Goal: Transaction & Acquisition: Purchase product/service

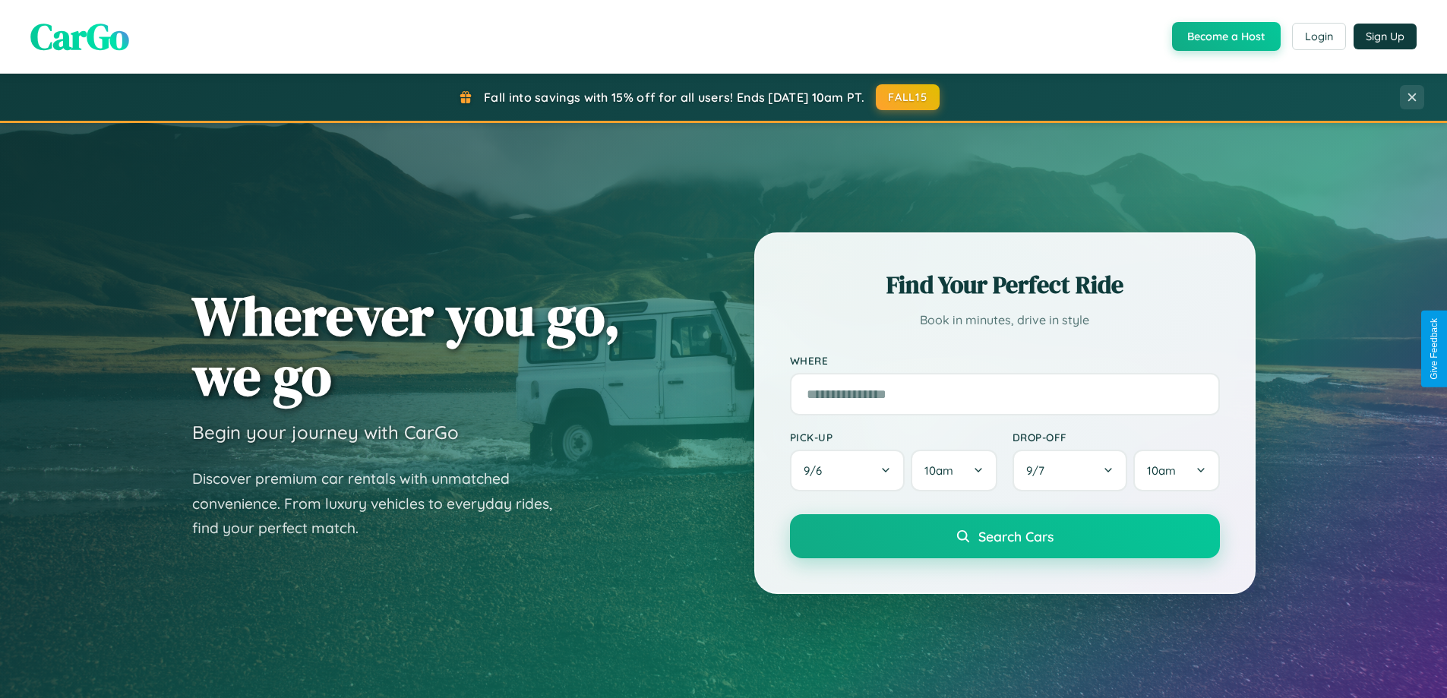
scroll to position [2923, 0]
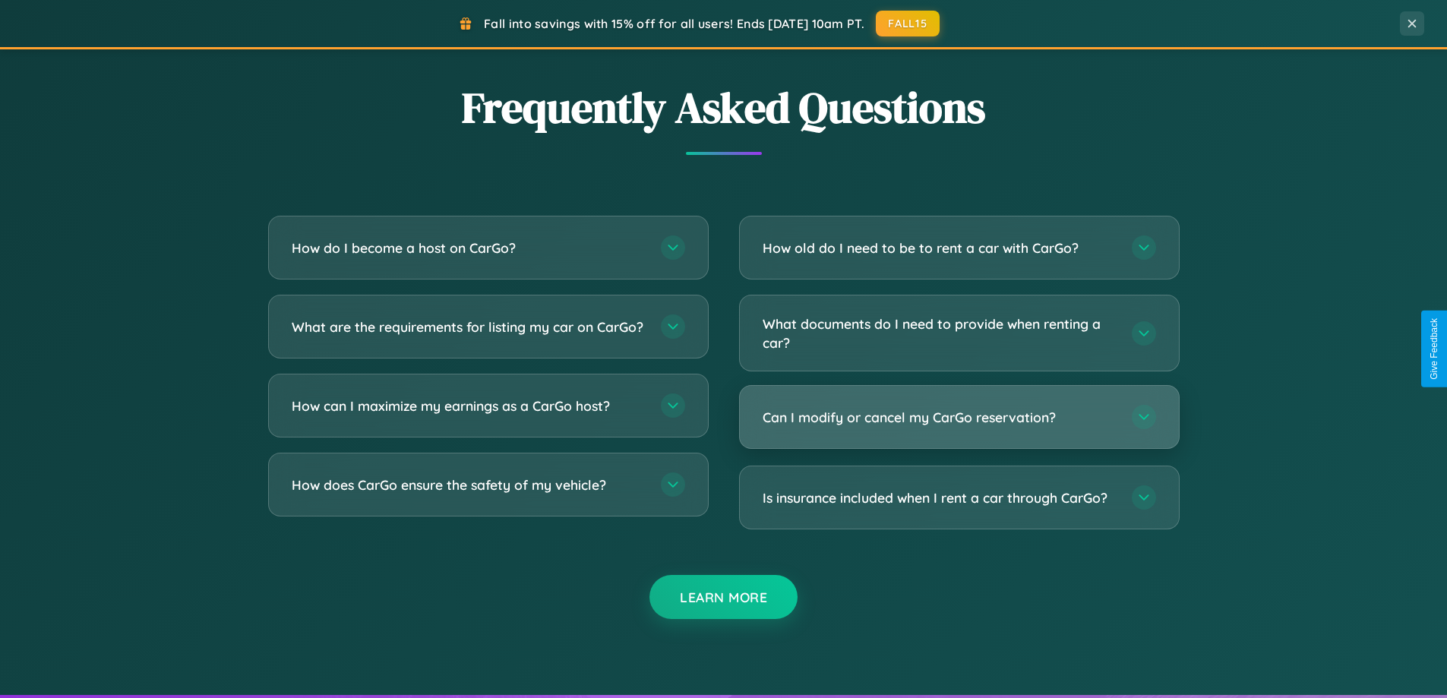
click at [959, 418] on h3 "Can I modify or cancel my CarGo reservation?" at bounding box center [940, 417] width 354 height 19
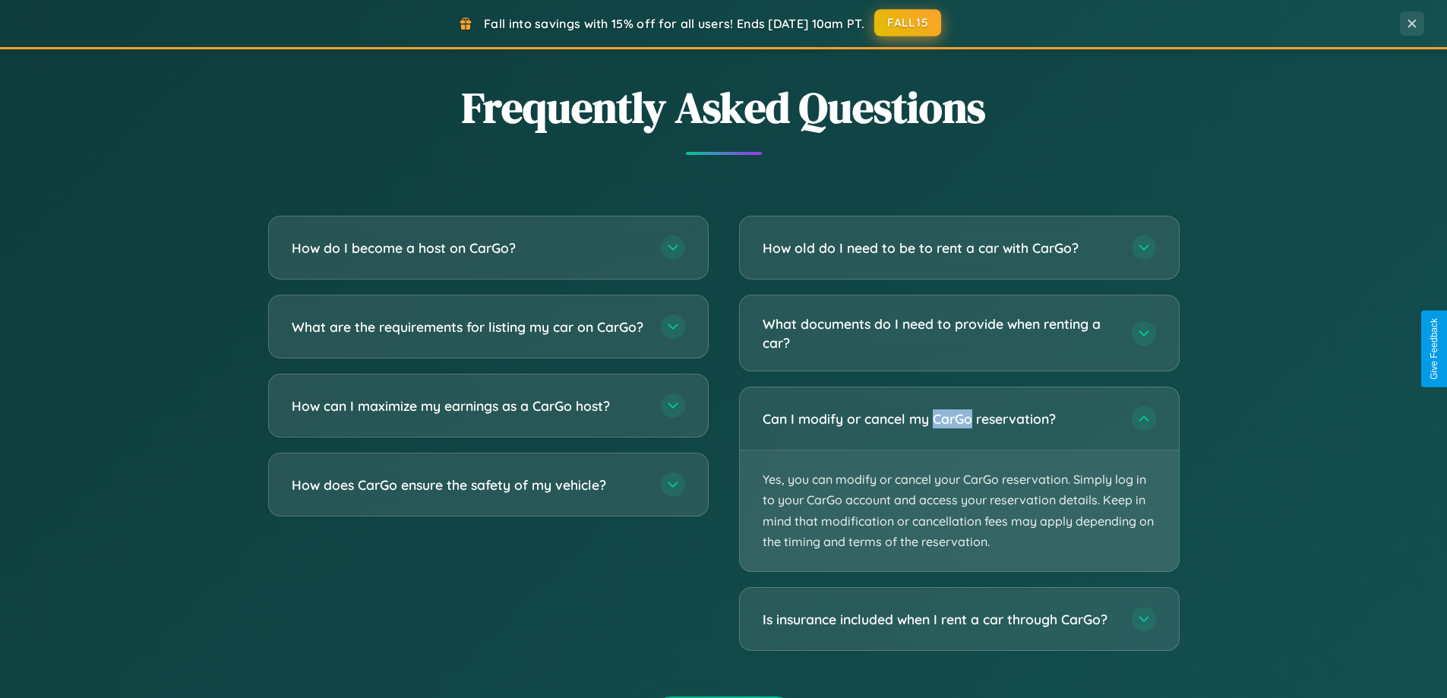
click at [909, 23] on button "FALL15" at bounding box center [907, 22] width 67 height 27
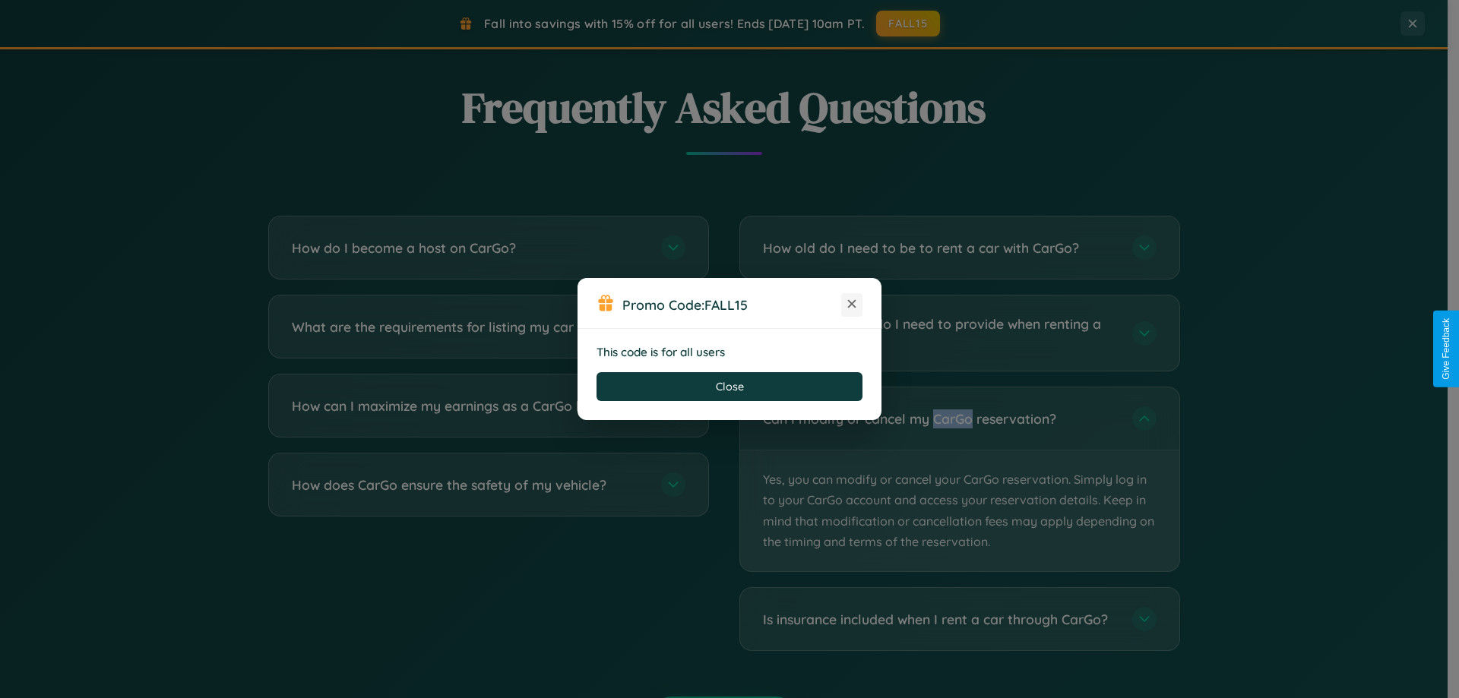
click at [852, 305] on icon at bounding box center [851, 303] width 15 height 15
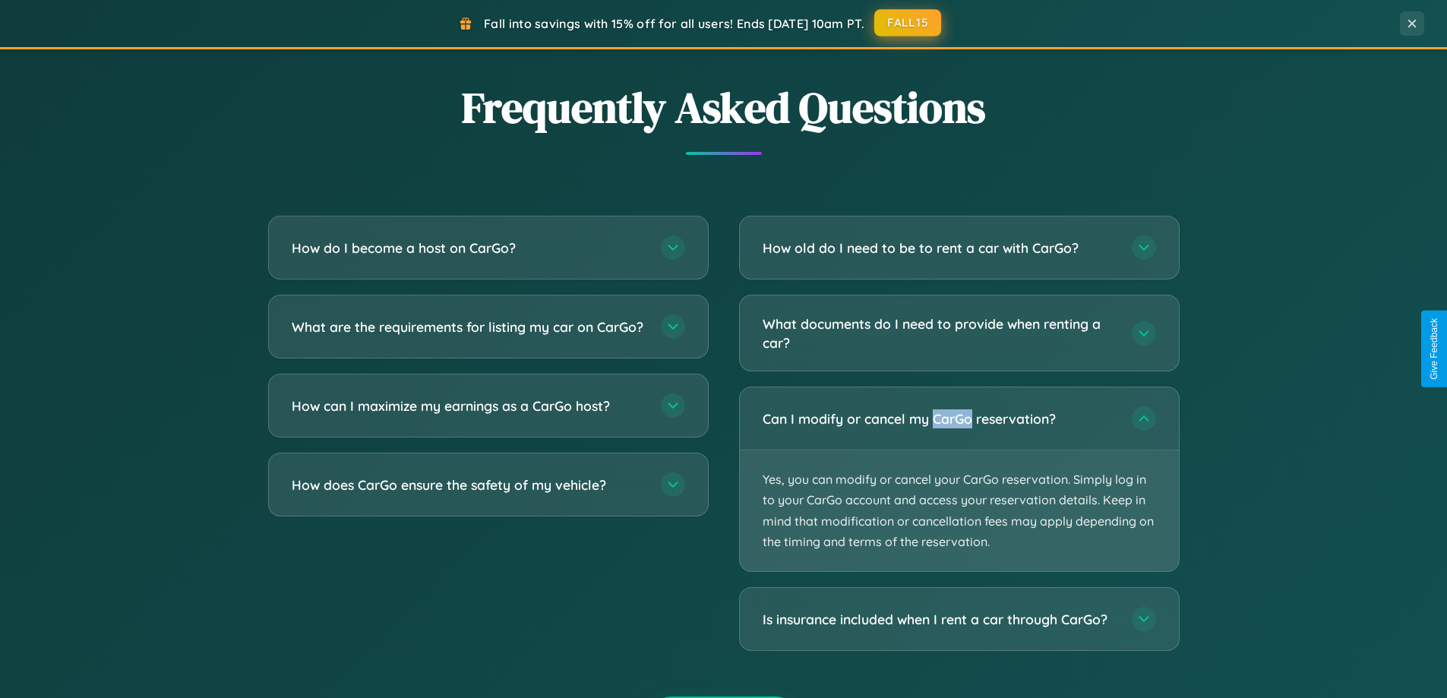
click at [909, 23] on button "FALL15" at bounding box center [907, 22] width 67 height 27
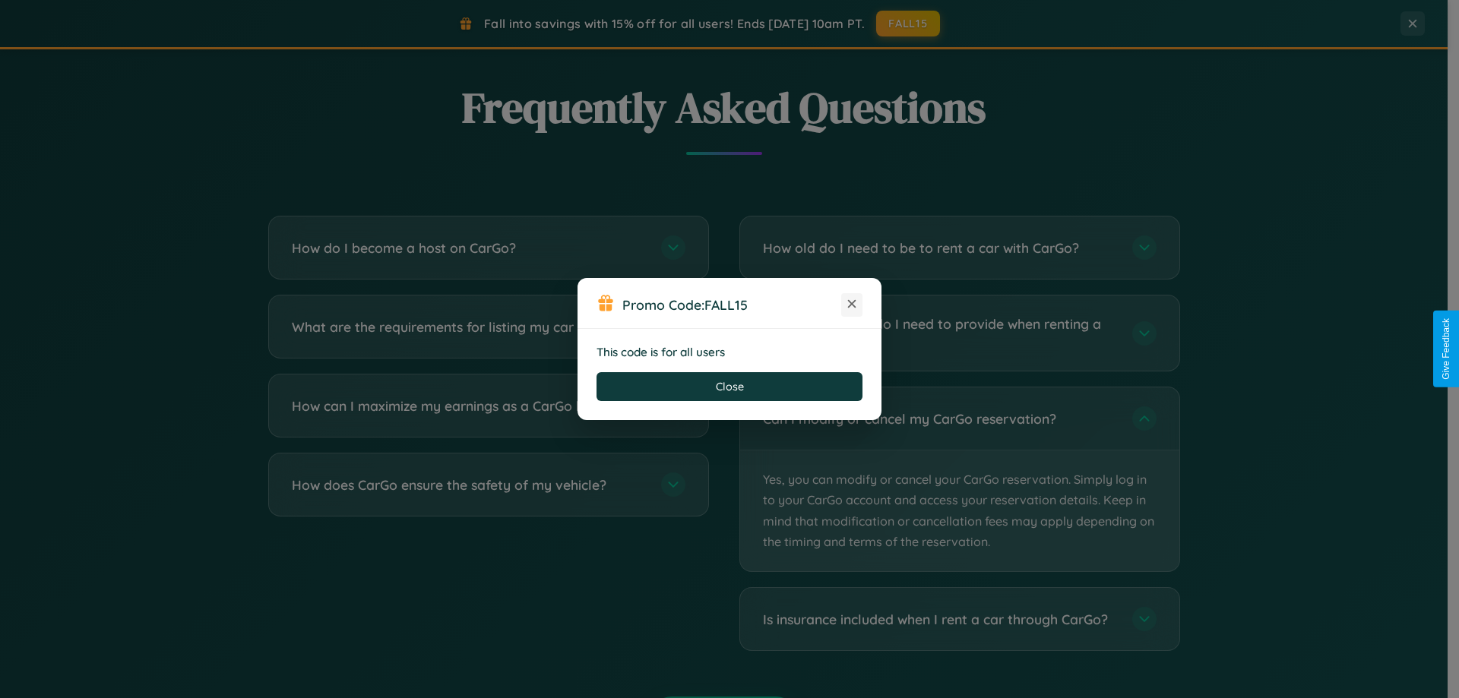
click at [852, 305] on icon at bounding box center [851, 303] width 15 height 15
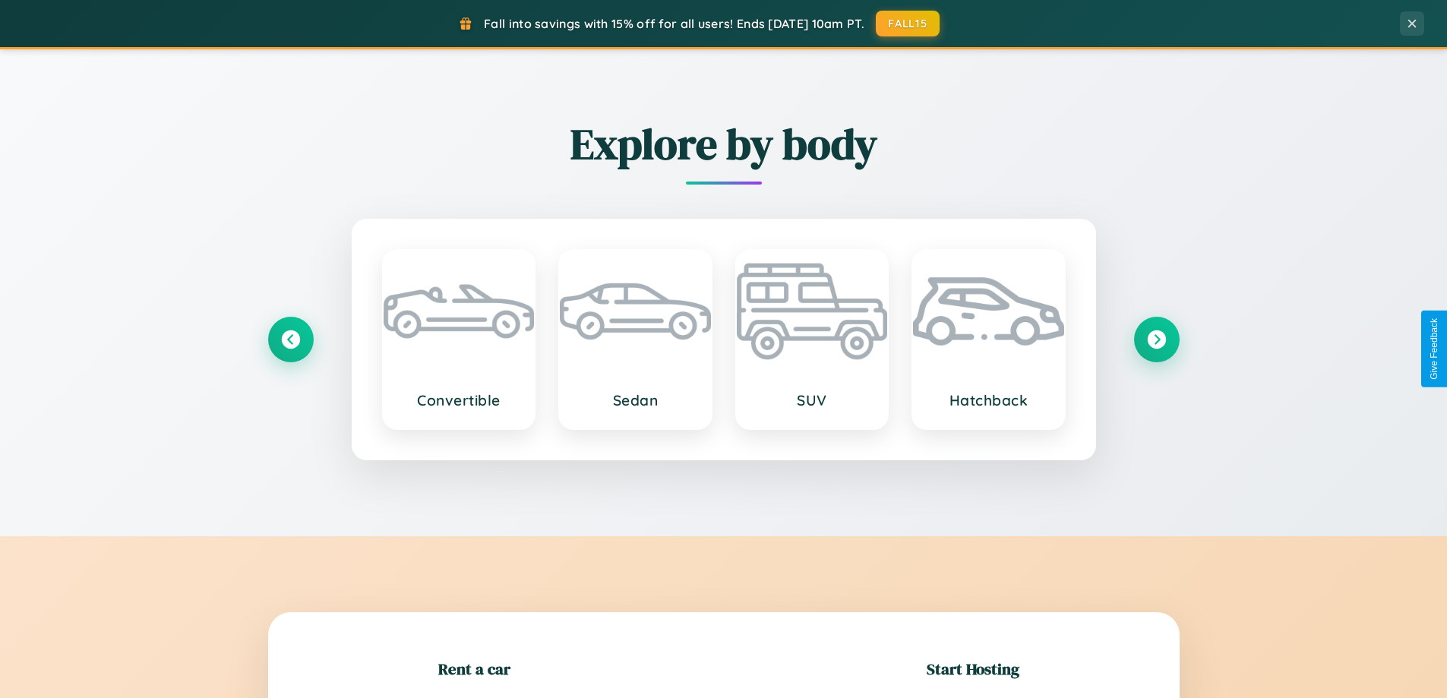
scroll to position [655, 0]
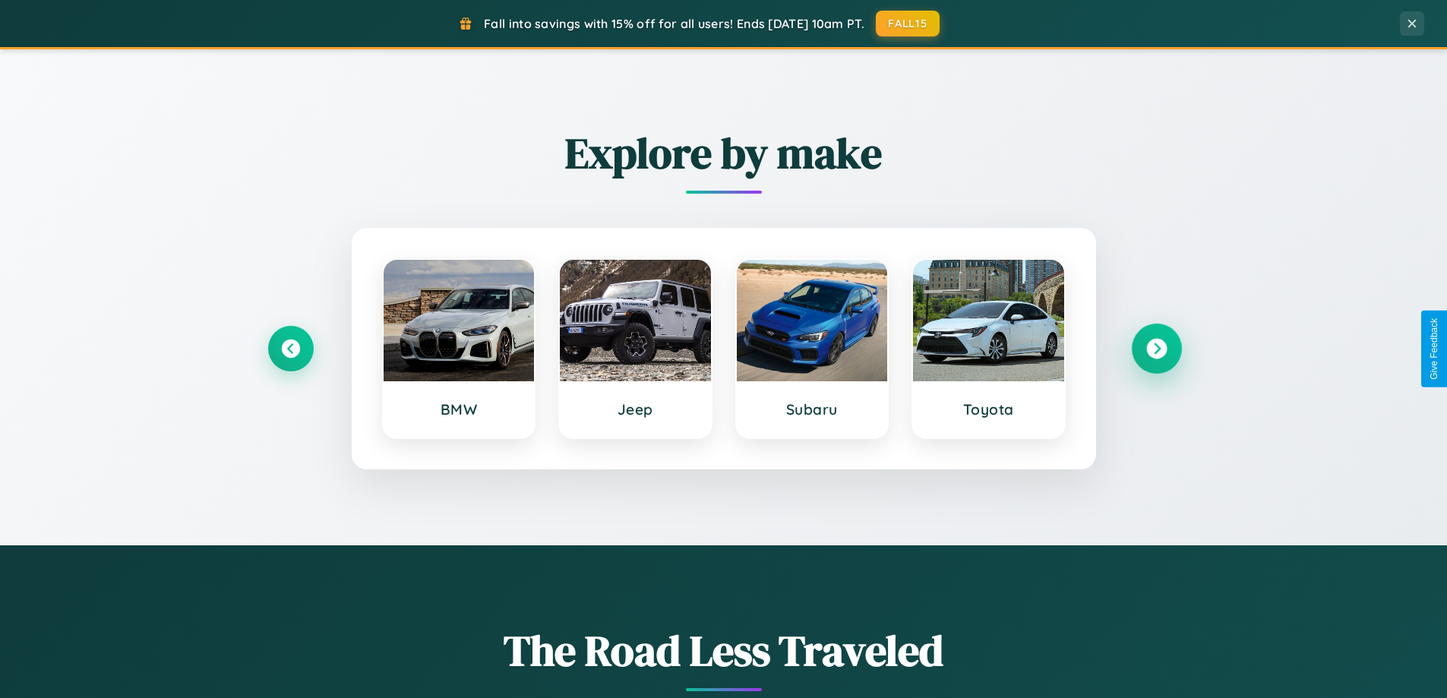
click at [1156, 349] on icon at bounding box center [1156, 349] width 21 height 21
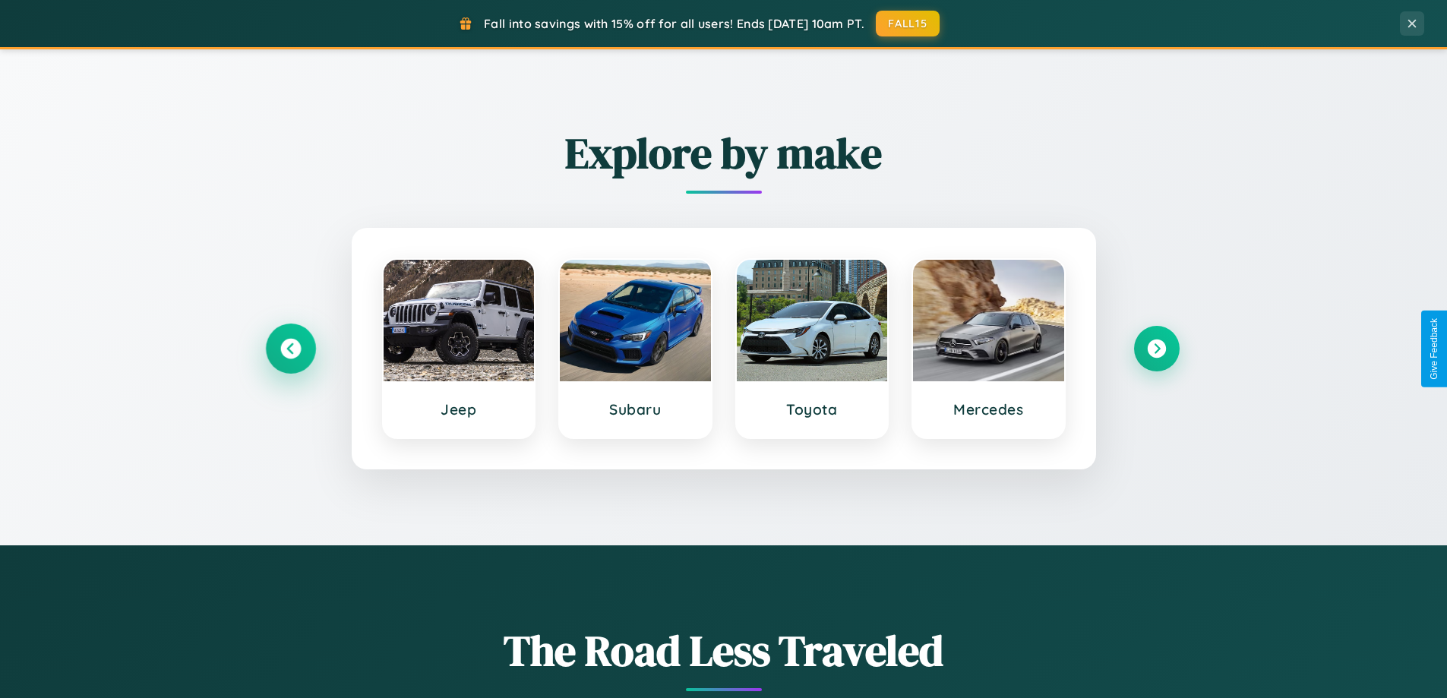
click at [290, 349] on icon at bounding box center [290, 349] width 21 height 21
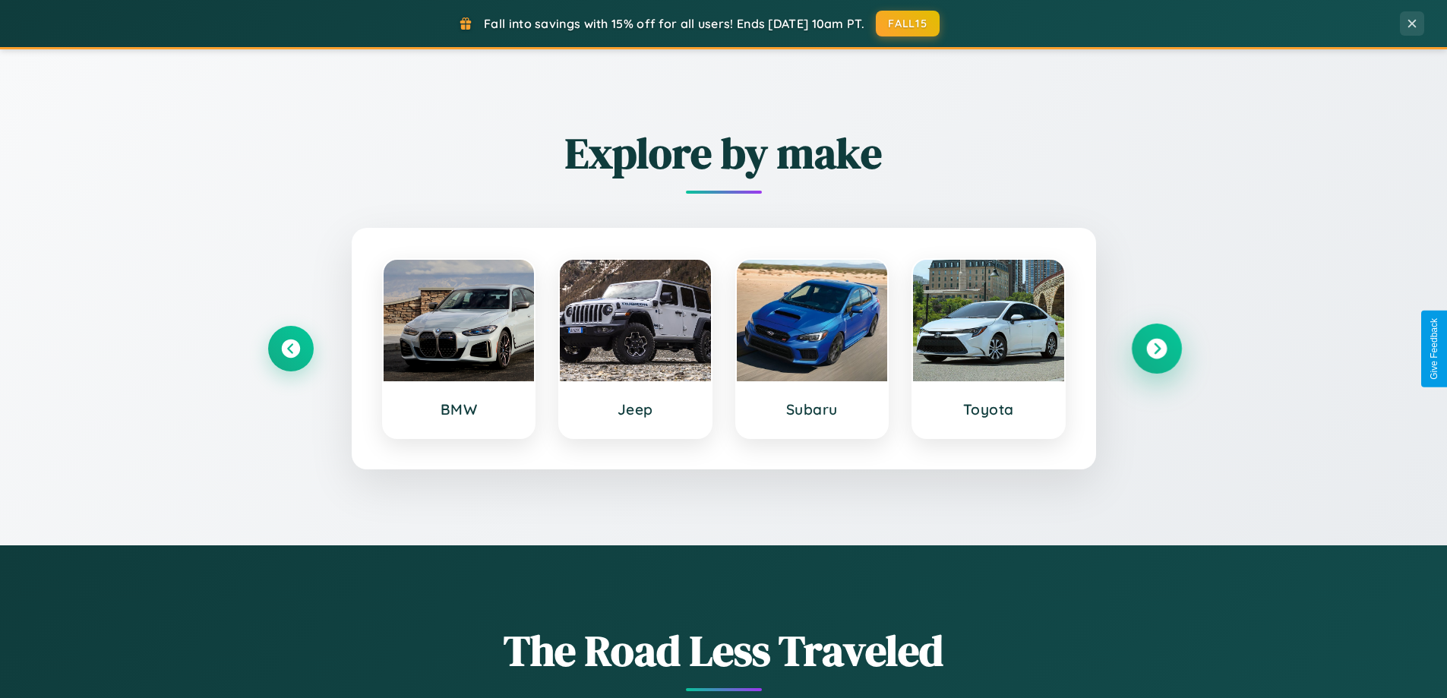
click at [1156, 349] on icon at bounding box center [1156, 349] width 21 height 21
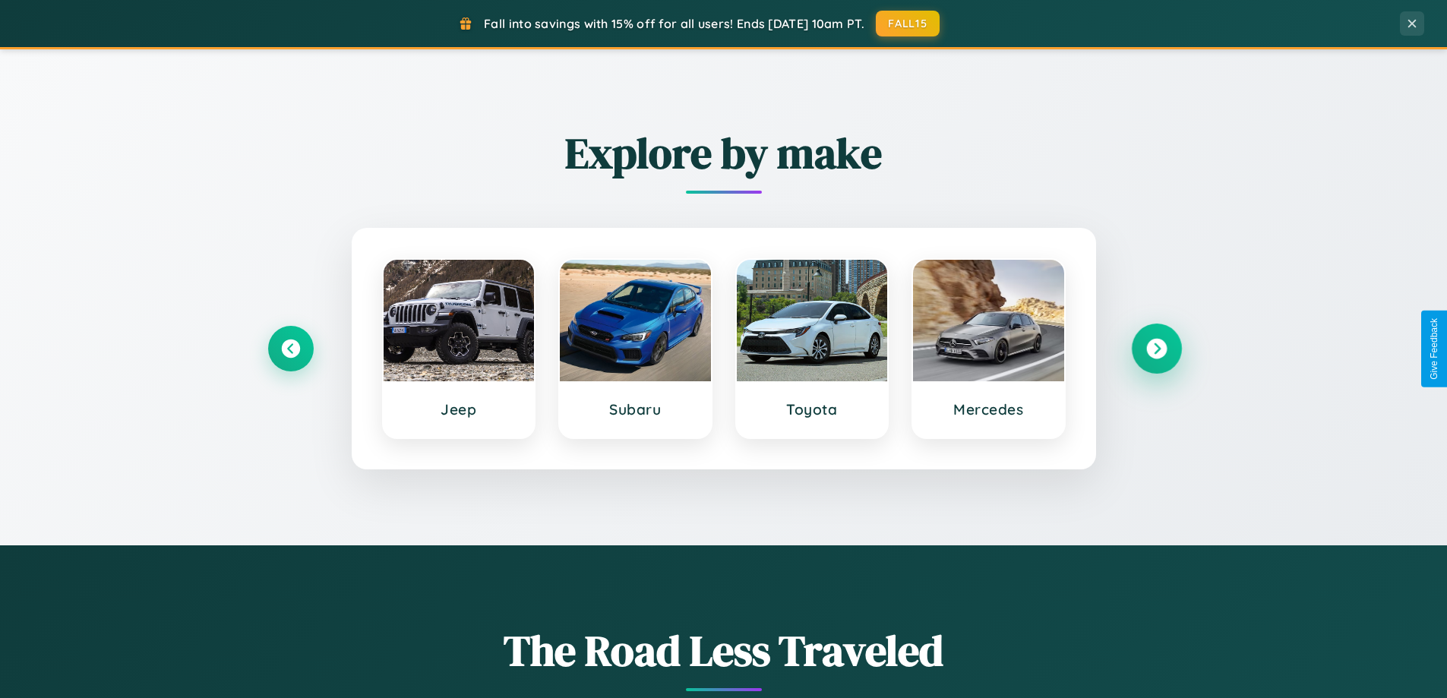
click at [1156, 349] on icon at bounding box center [1156, 349] width 21 height 21
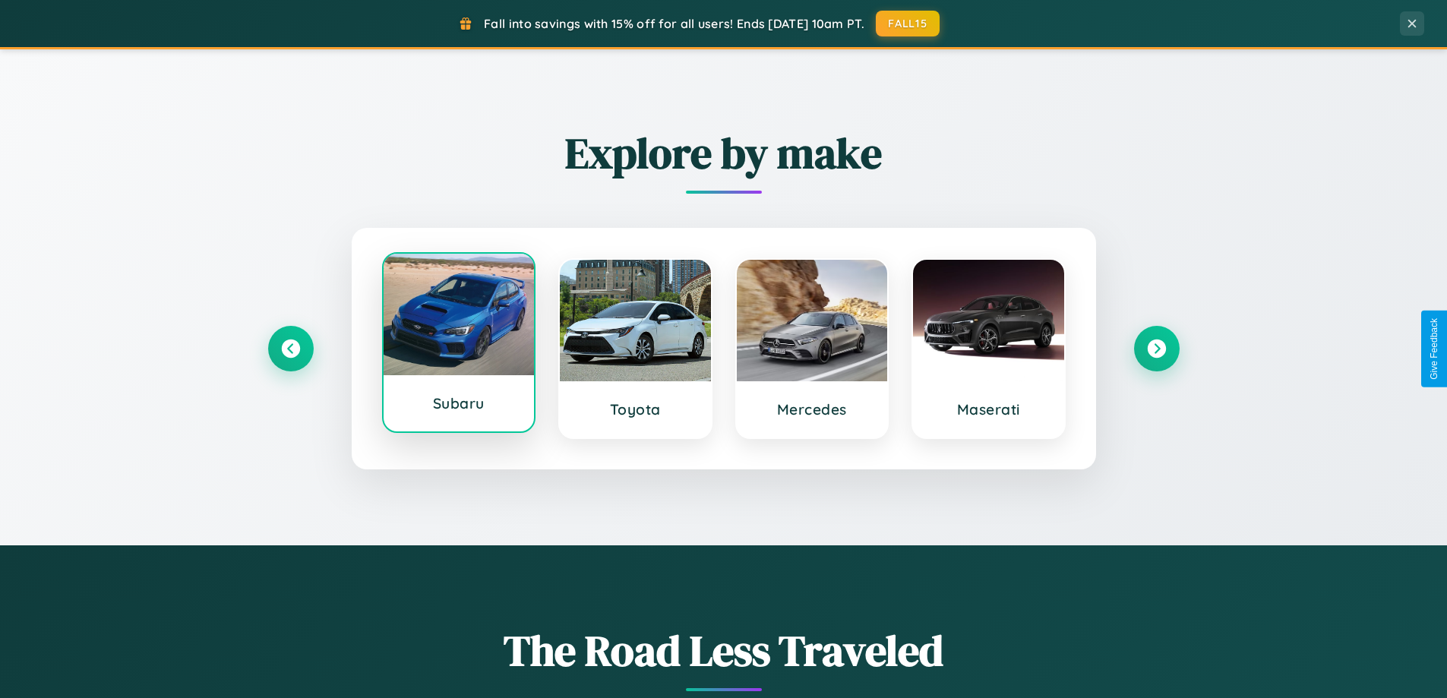
click at [458, 344] on div at bounding box center [459, 315] width 151 height 122
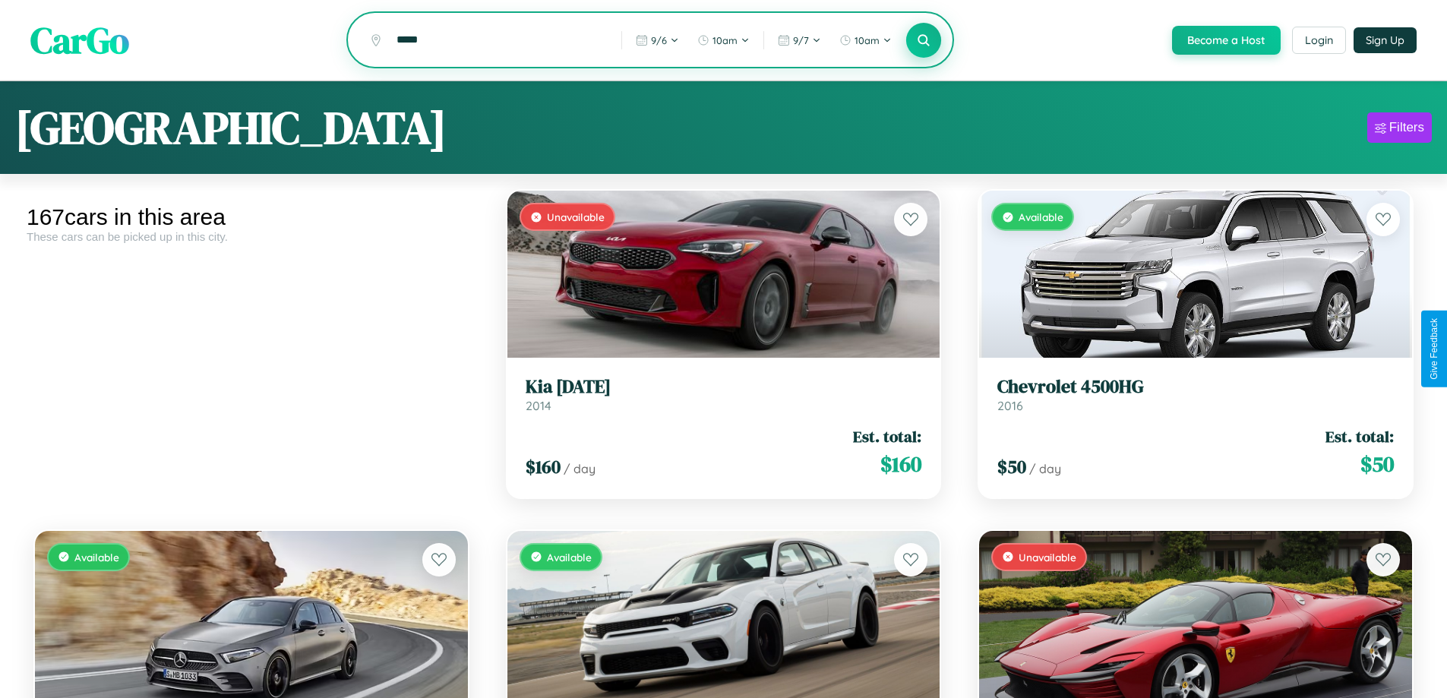
click at [923, 40] on icon at bounding box center [924, 40] width 14 height 14
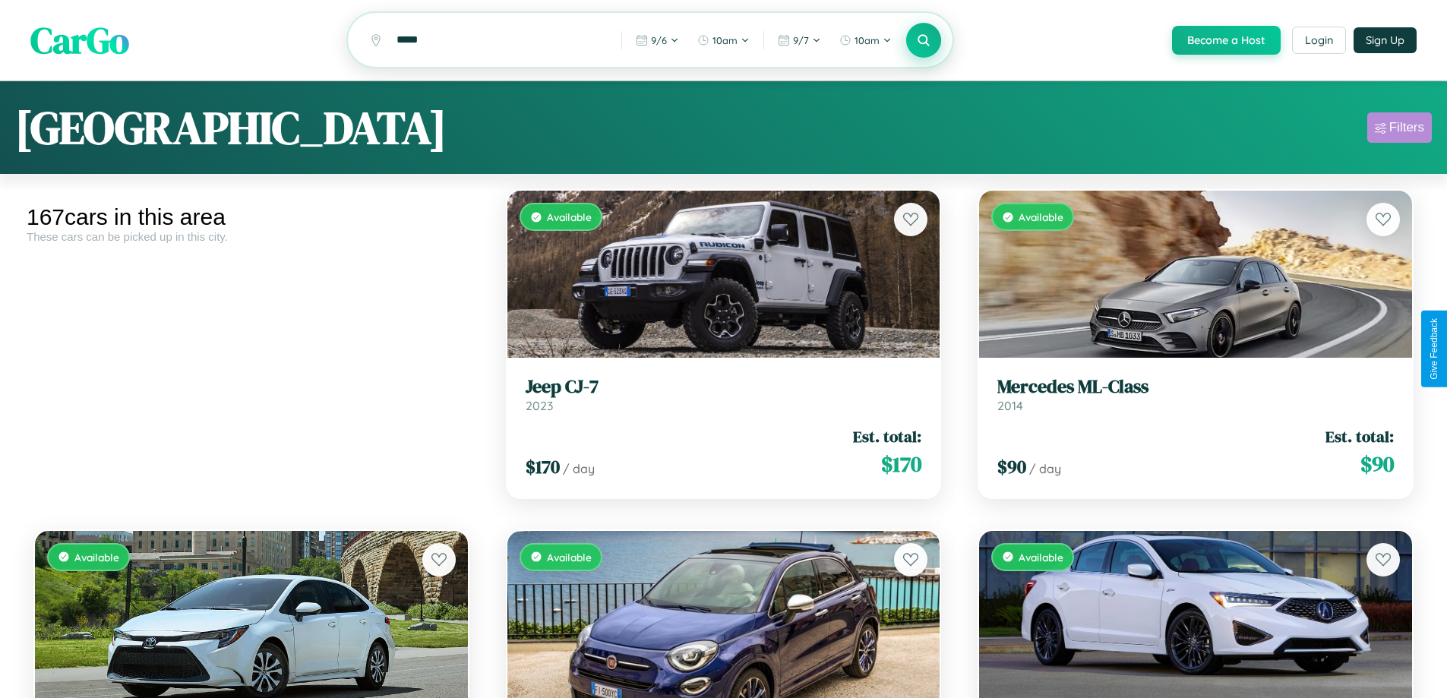
click at [1399, 130] on div "Filters" at bounding box center [1406, 127] width 35 height 15
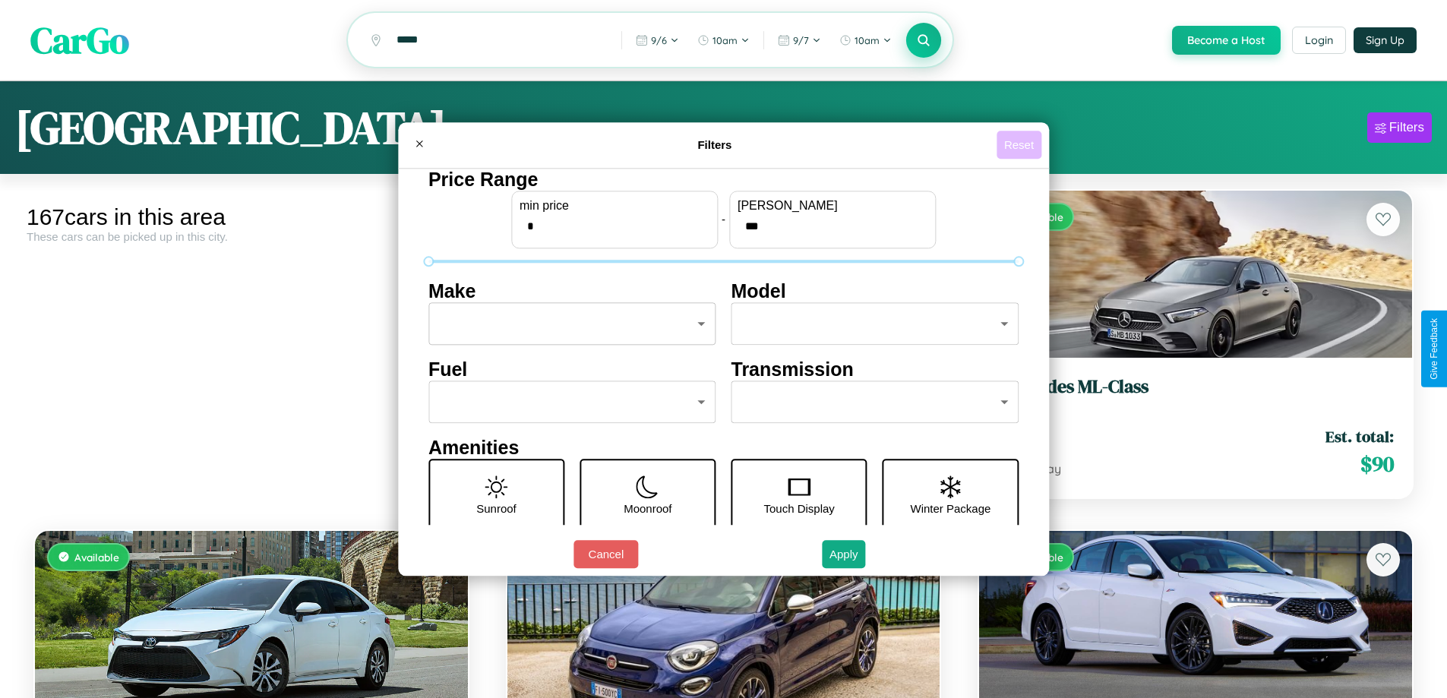
click at [1021, 144] on button "Reset" at bounding box center [1019, 145] width 45 height 28
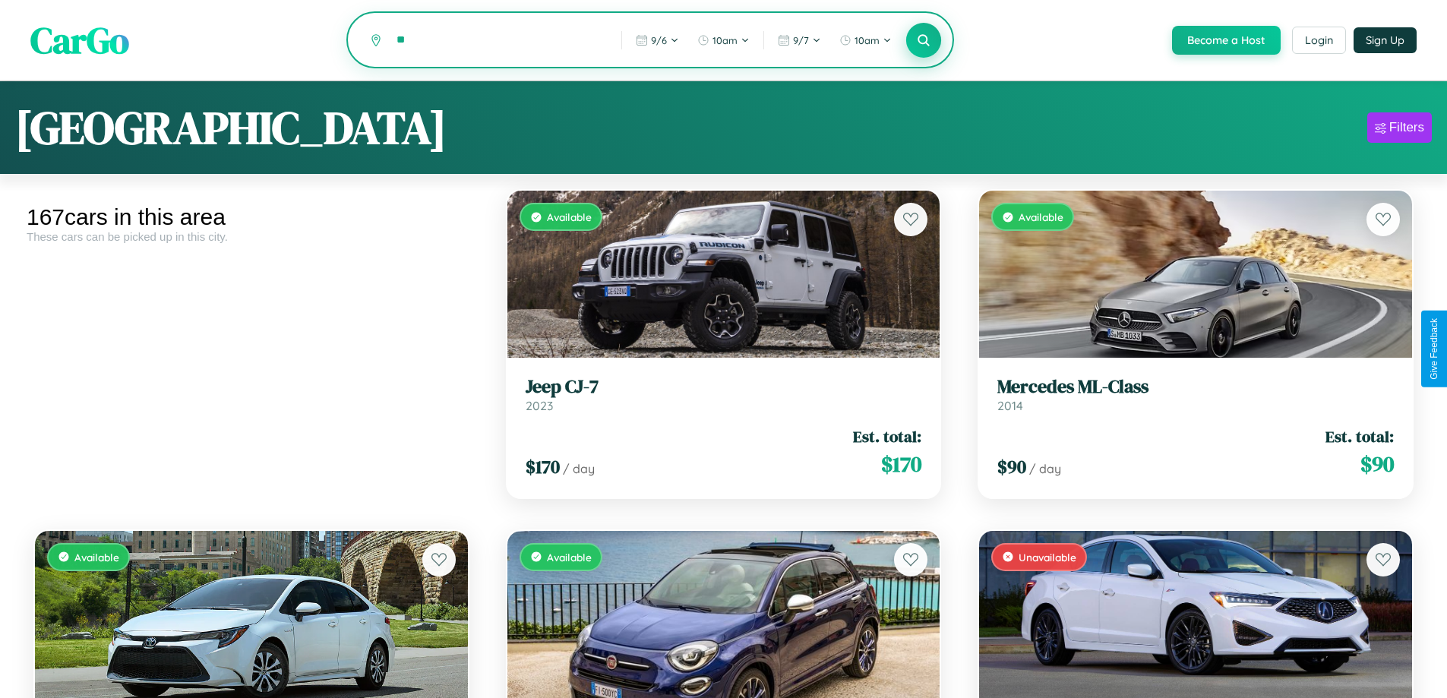
type input "*"
type input "********"
click at [923, 41] on icon at bounding box center [924, 40] width 14 height 14
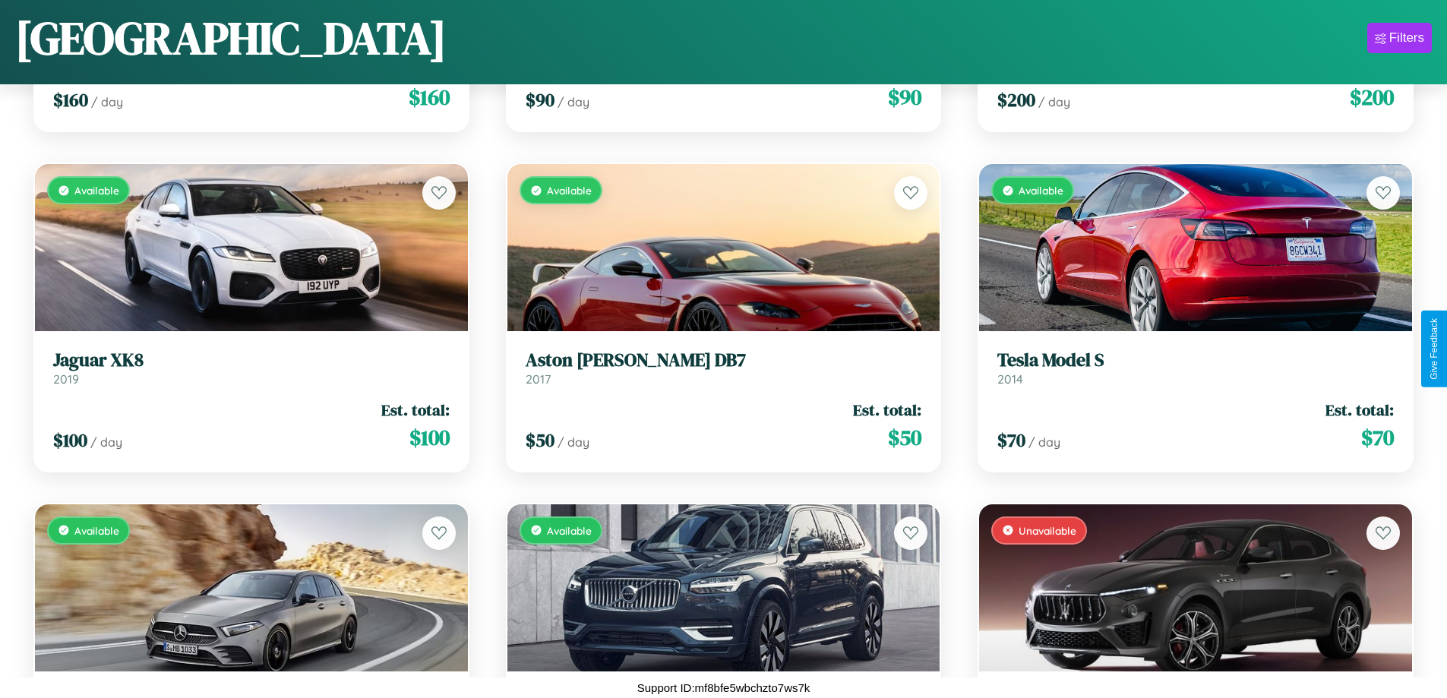
scroll to position [9398, 0]
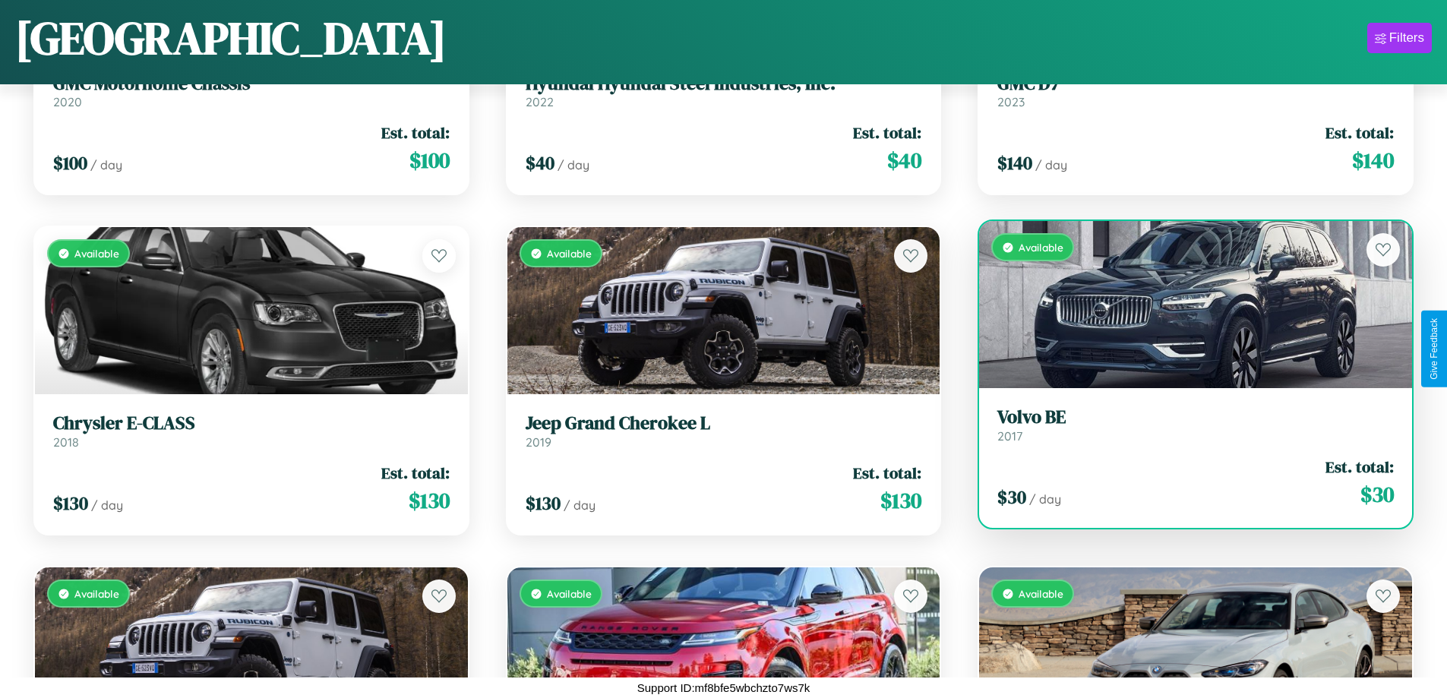
click at [1186, 305] on div "Available" at bounding box center [1195, 304] width 433 height 167
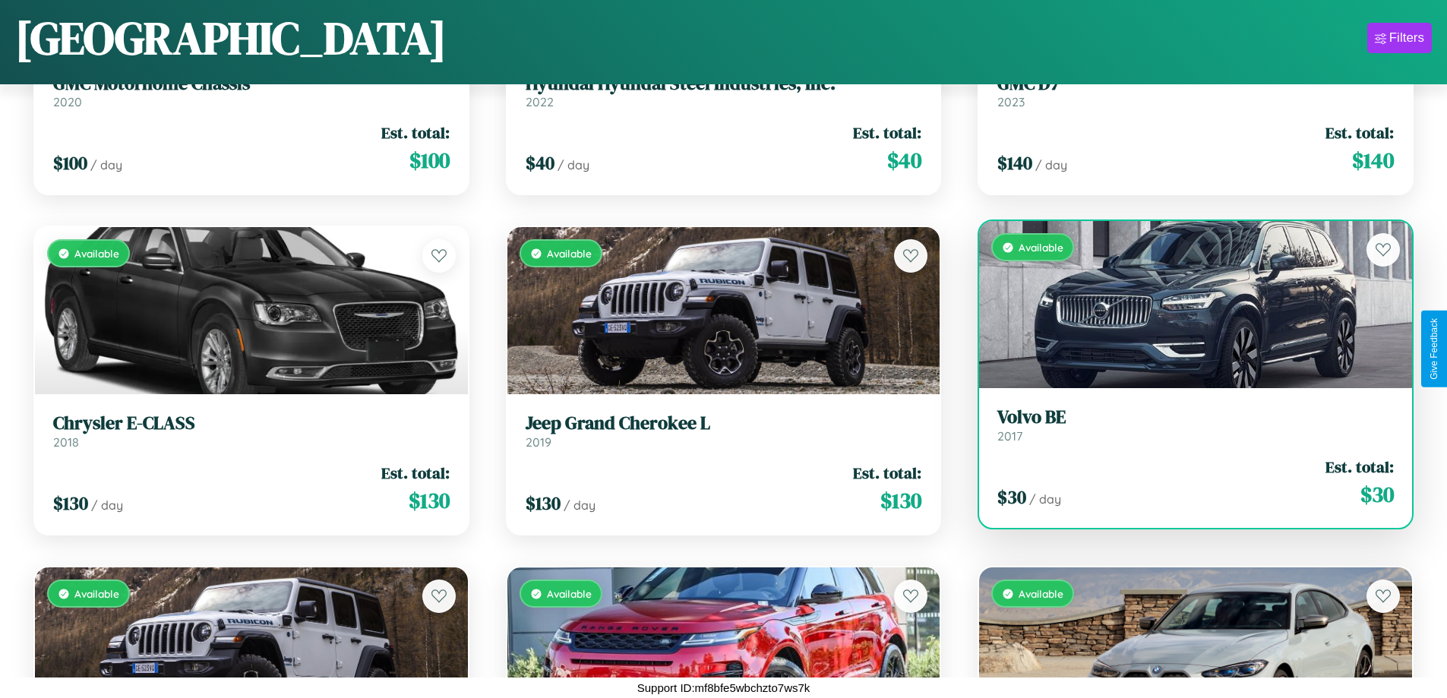
click at [1186, 305] on div "Available" at bounding box center [1195, 304] width 433 height 167
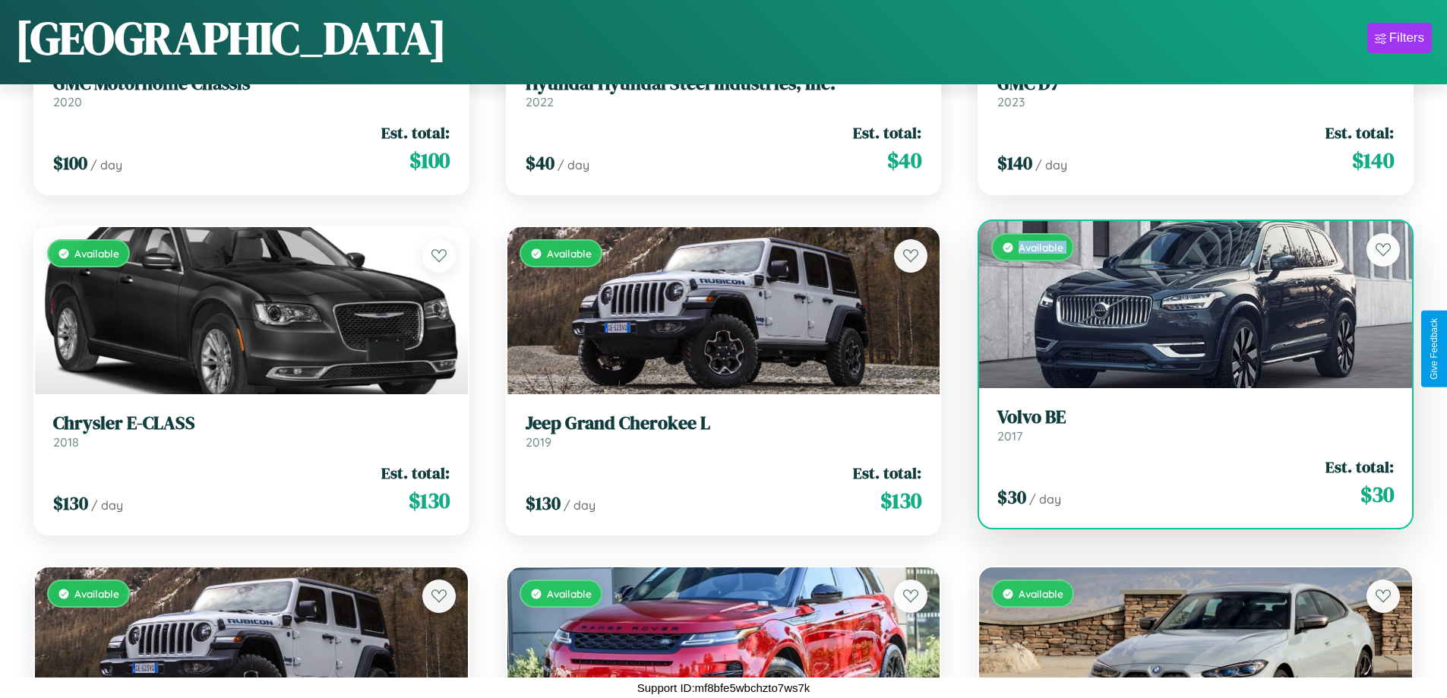
click at [1186, 305] on div "Available" at bounding box center [1195, 304] width 433 height 167
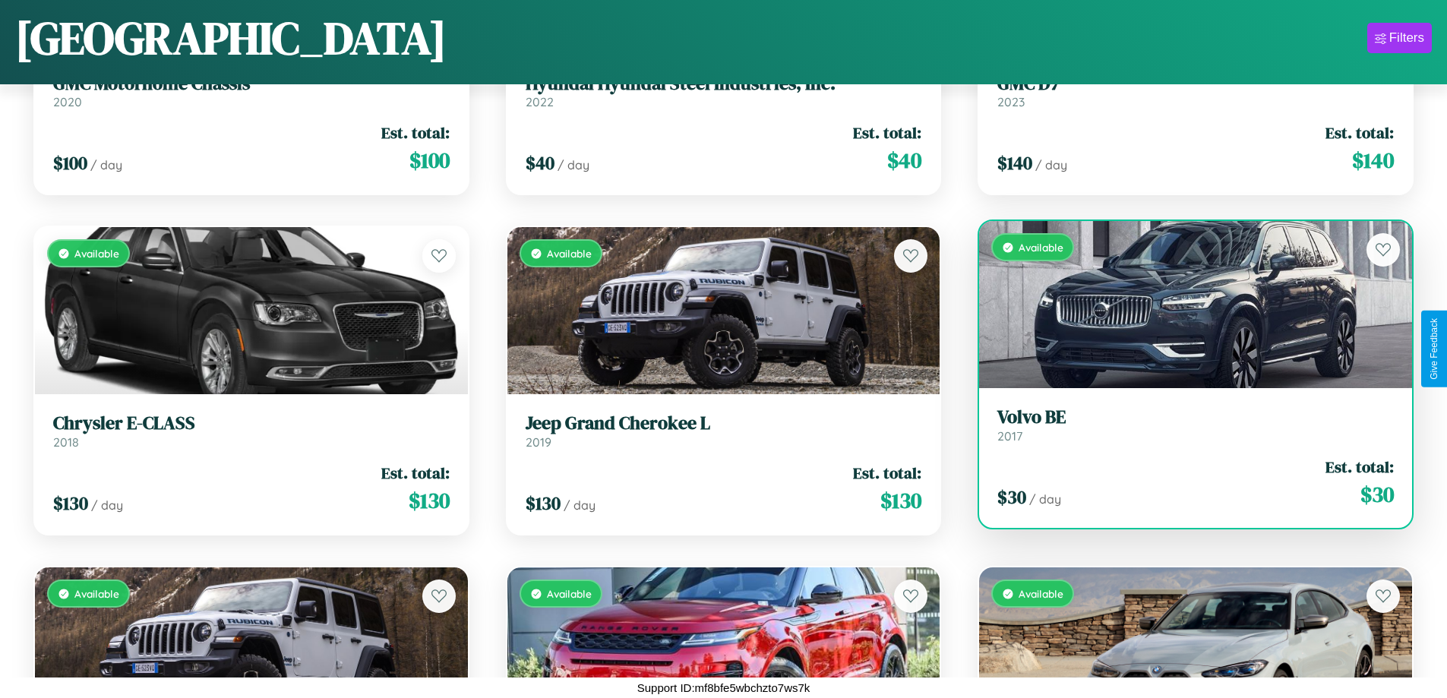
click at [1186, 305] on div "Available" at bounding box center [1195, 304] width 433 height 167
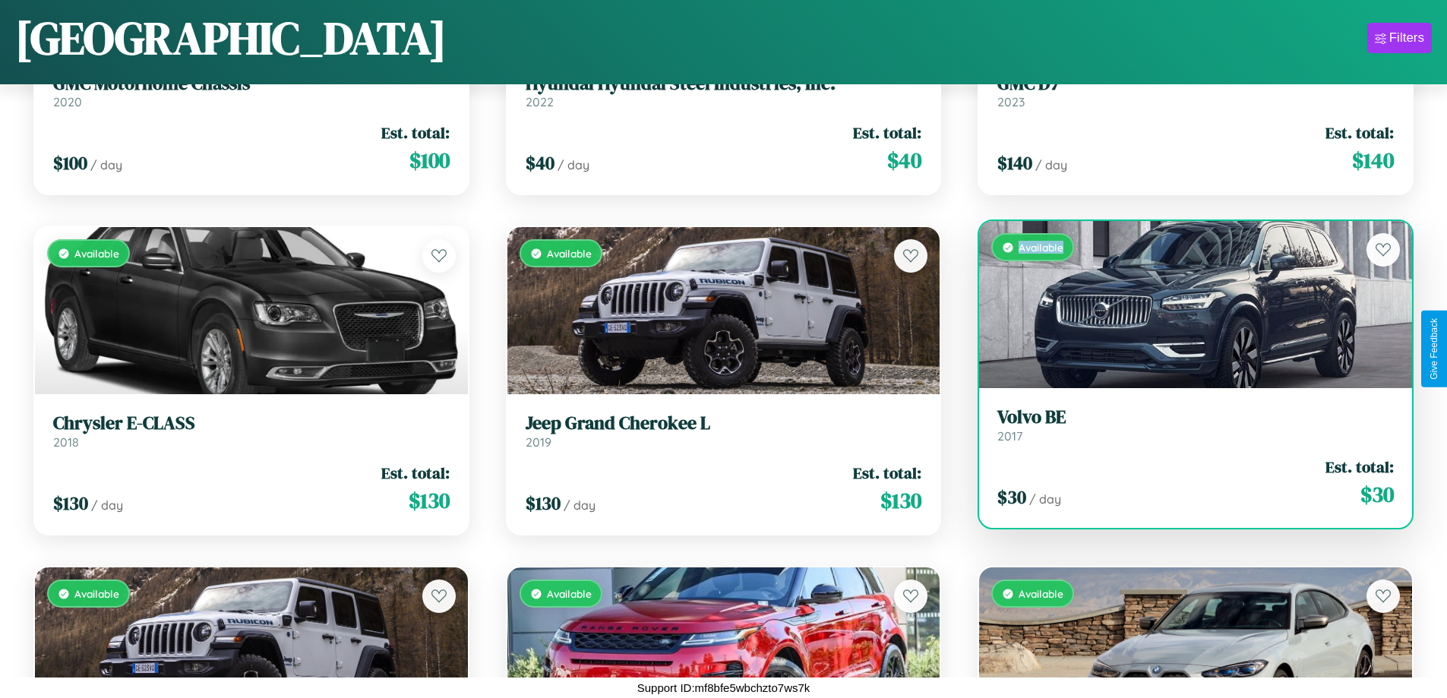
click at [1186, 305] on div "Available" at bounding box center [1195, 304] width 433 height 167
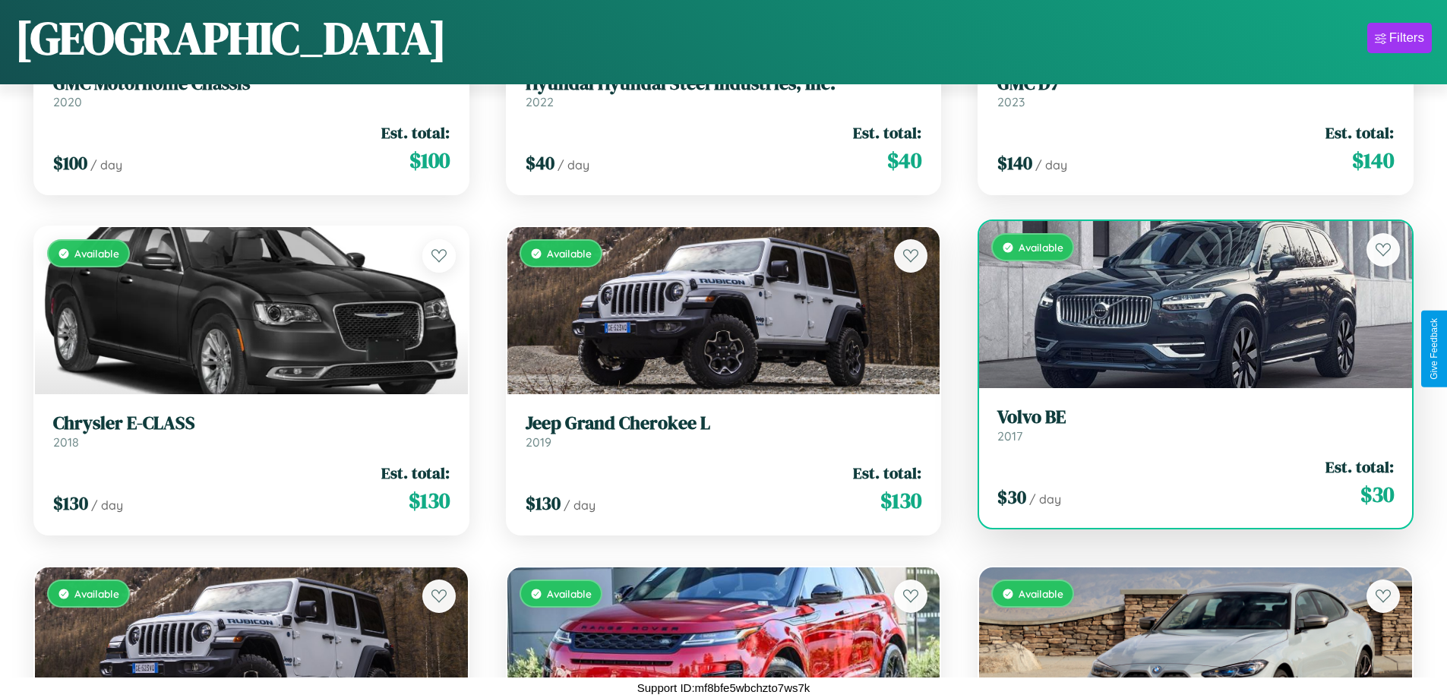
click at [1186, 425] on h3 "Volvo BE" at bounding box center [1195, 417] width 397 height 22
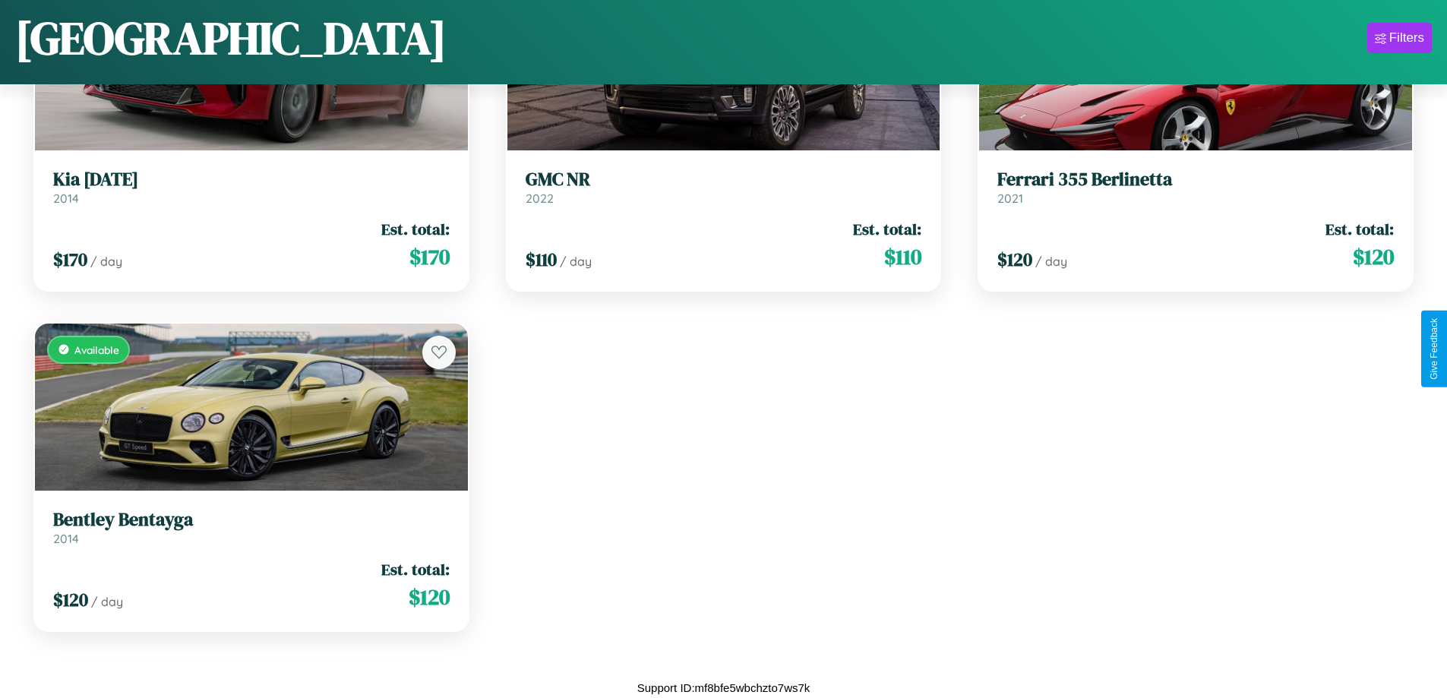
scroll to position [11087, 0]
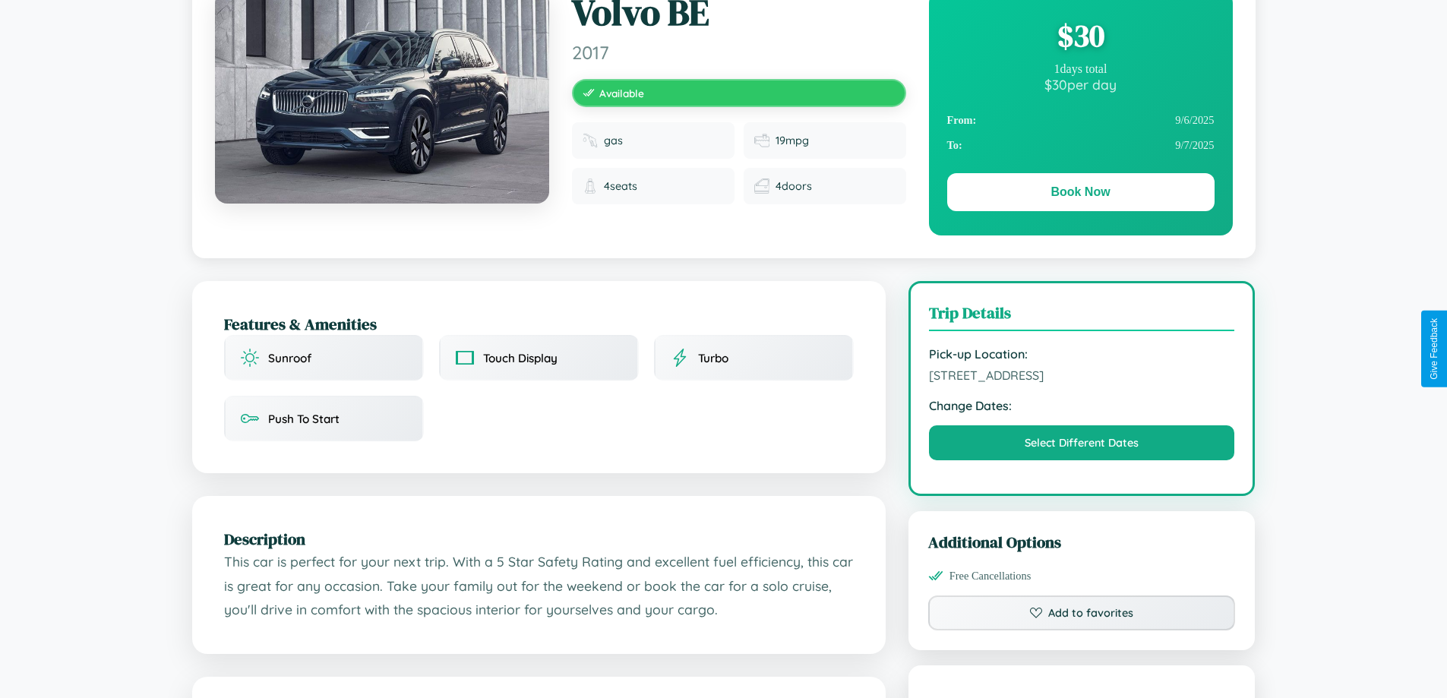
scroll to position [394, 0]
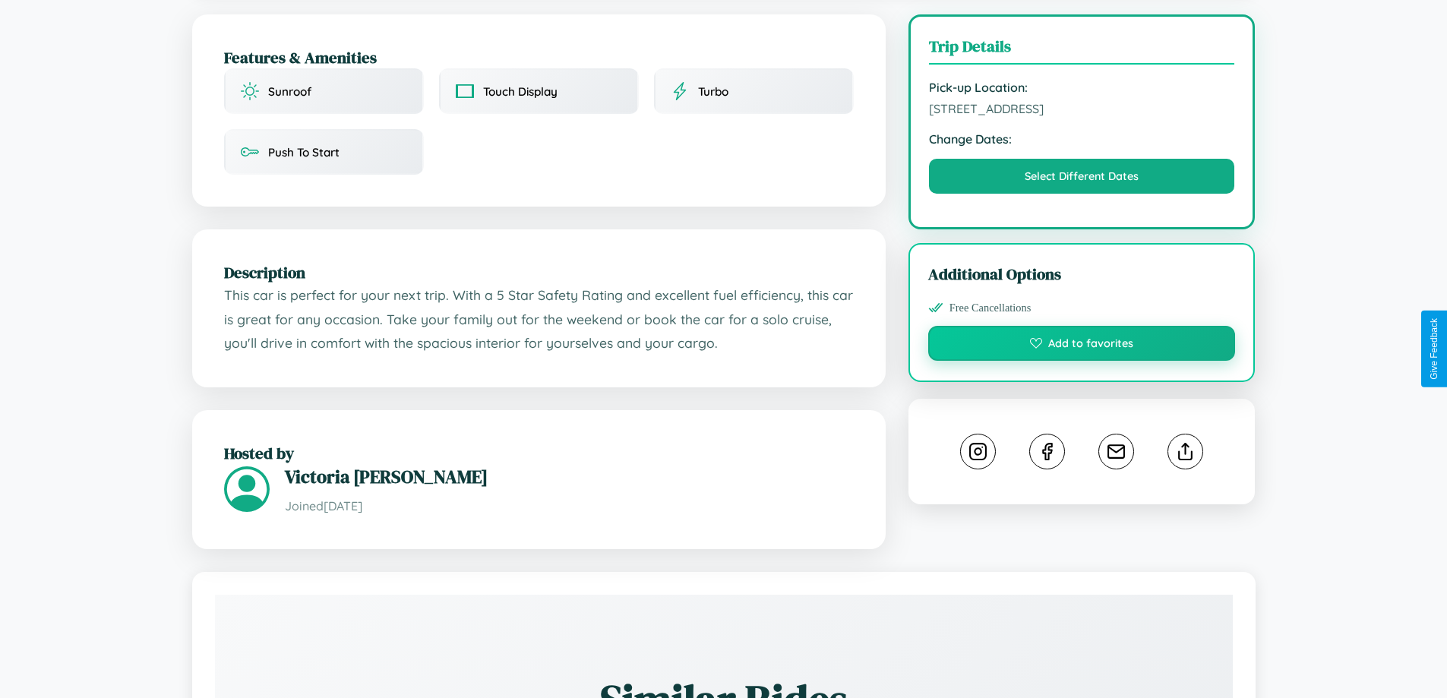
click at [1082, 346] on button "Add to favorites" at bounding box center [1082, 343] width 308 height 35
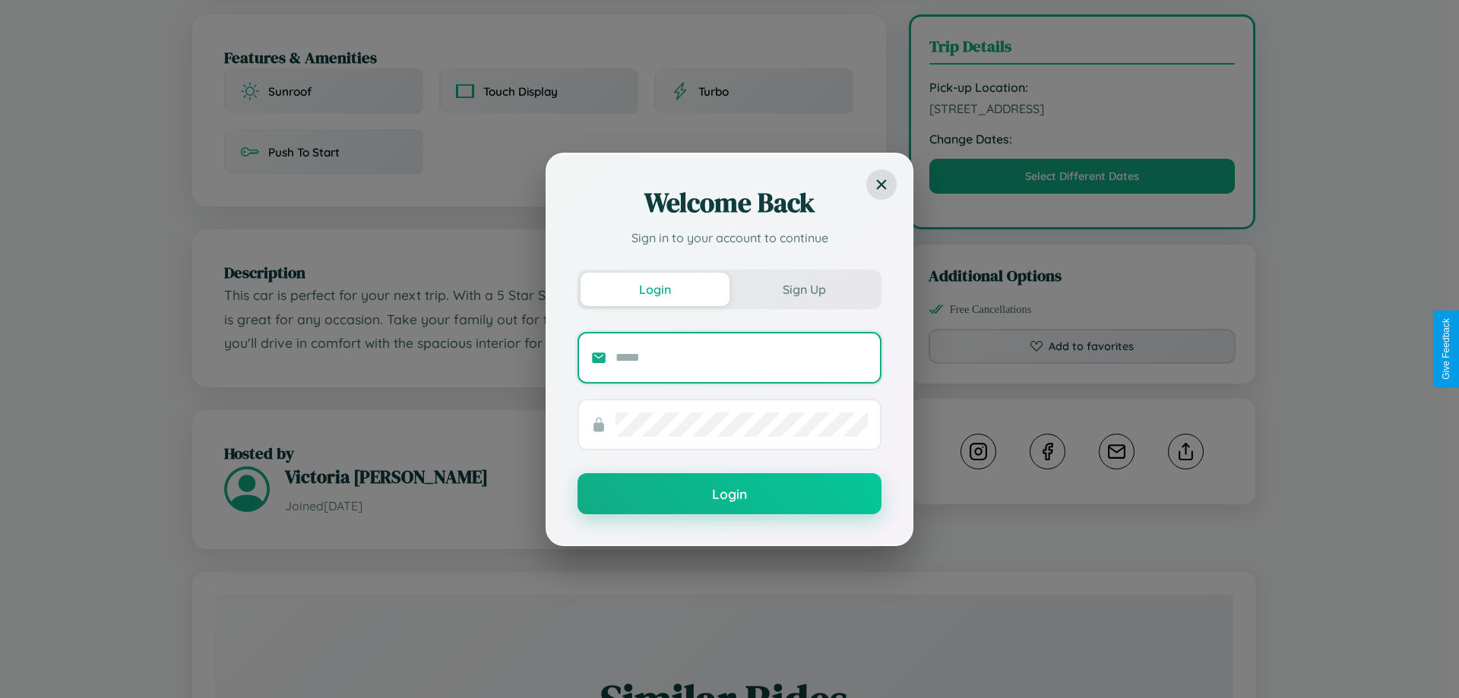
click at [741, 357] on input "text" at bounding box center [741, 358] width 252 height 24
type input "**********"
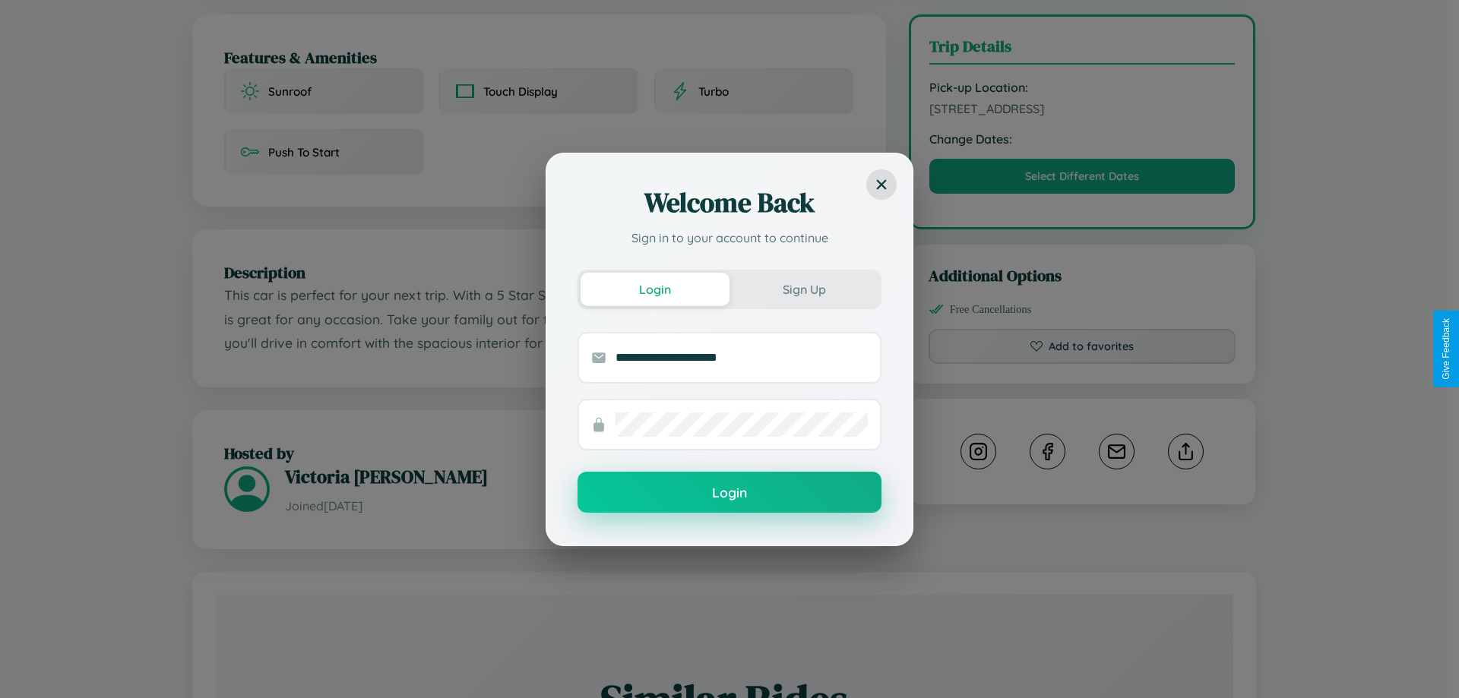
click at [729, 493] on button "Login" at bounding box center [729, 492] width 304 height 41
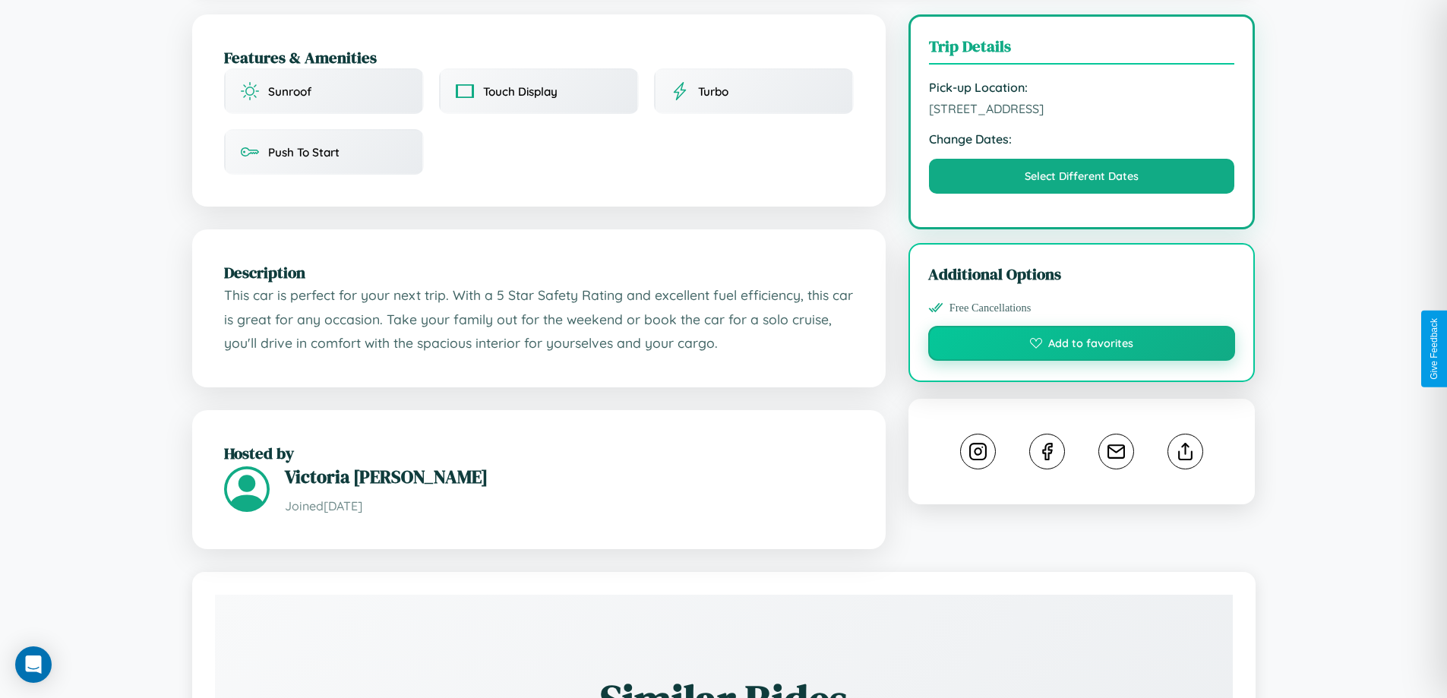
click at [1082, 346] on button "Add to favorites" at bounding box center [1082, 343] width 308 height 35
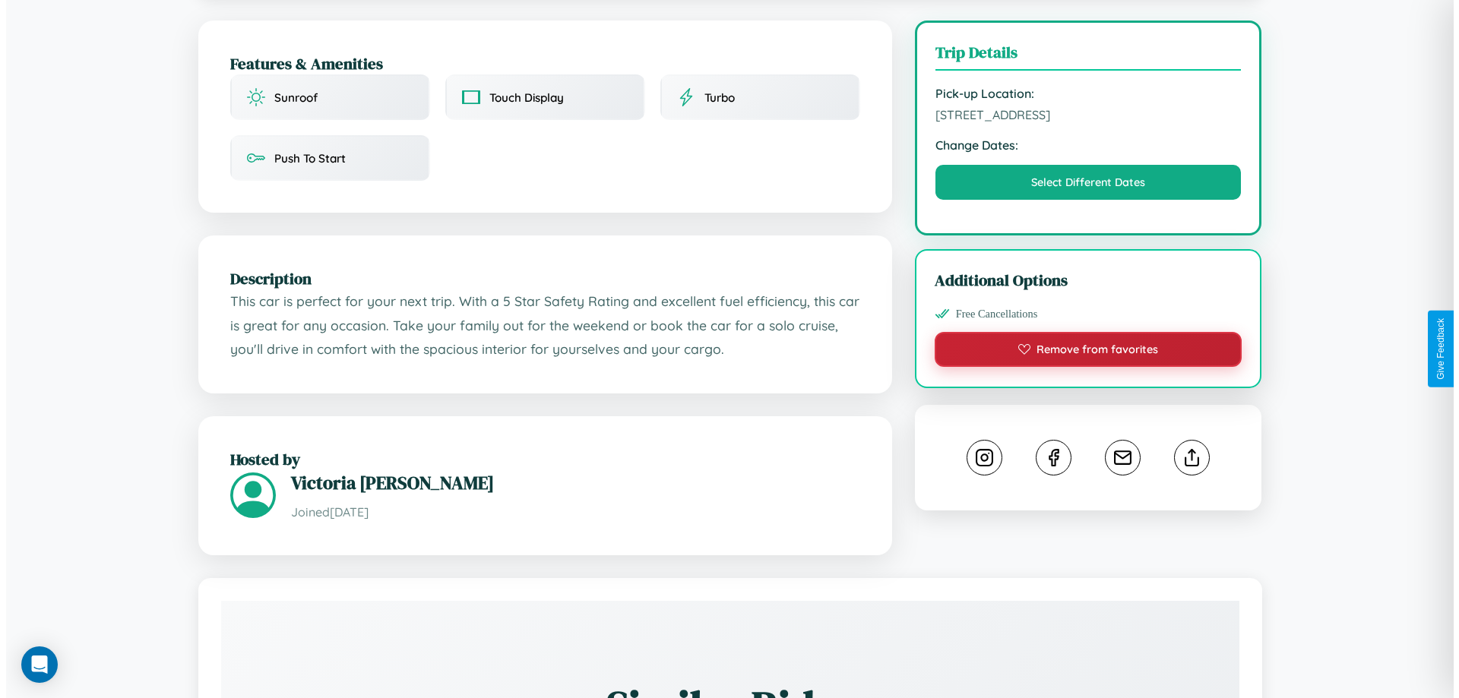
scroll to position [0, 0]
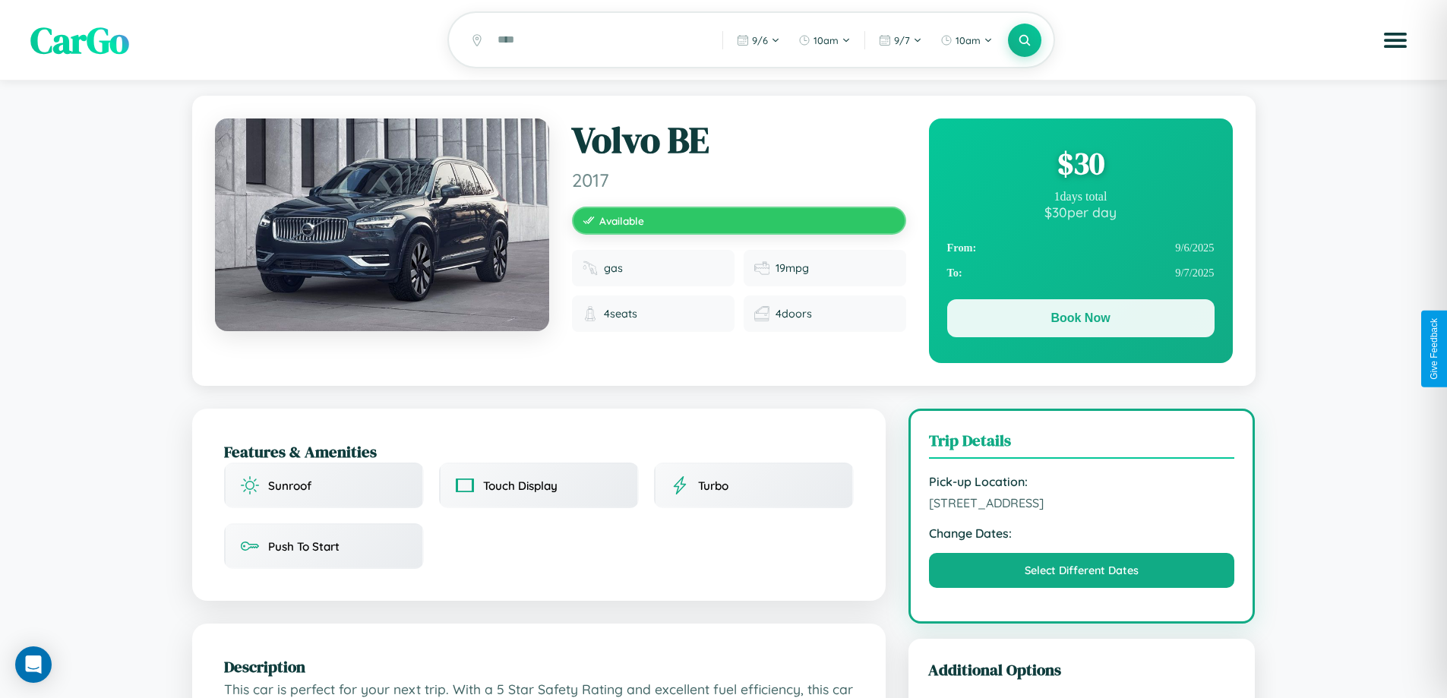
click at [1080, 321] on button "Book Now" at bounding box center [1080, 318] width 267 height 38
